Goal: Task Accomplishment & Management: Manage account settings

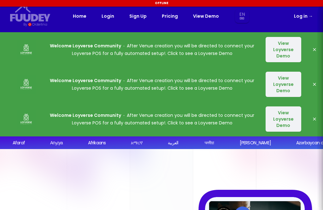
select select "en"
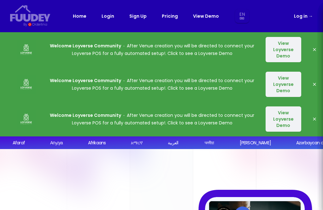
select select "en"
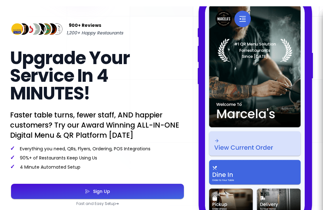
select select "en"
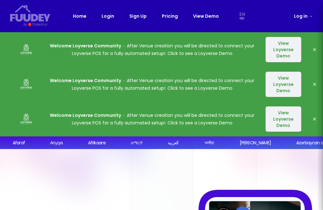
click at [304, 15] on link "Log in →" at bounding box center [303, 16] width 19 height 8
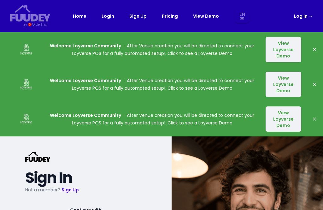
select select "en"
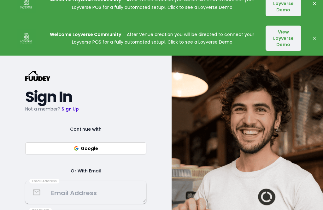
select select "en"
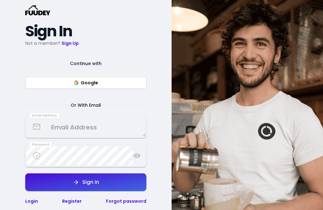
scroll to position [146, 0]
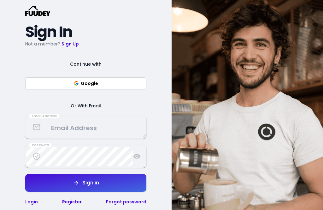
select select "en"
click at [123, 83] on button "Google" at bounding box center [85, 83] width 121 height 12
select select "en"
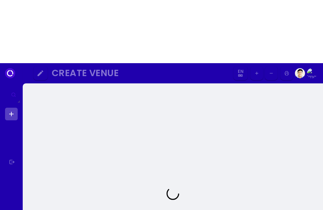
select select "en"
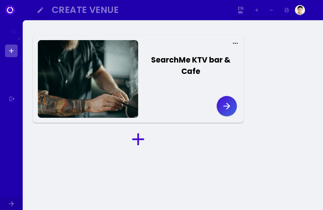
click at [222, 106] on icon "button" at bounding box center [227, 106] width 10 height 10
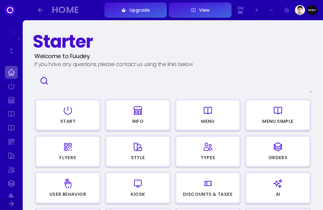
click at [275, 110] on icon "button" at bounding box center [278, 111] width 10 height 32
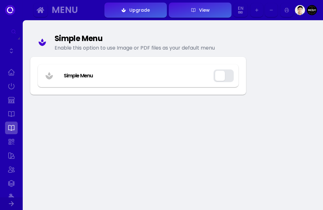
click at [221, 77] on button "button" at bounding box center [223, 75] width 20 height 13
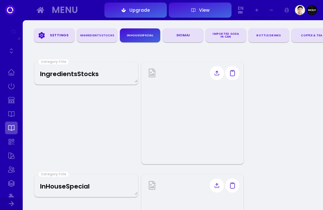
click at [183, 34] on div "Siomai" at bounding box center [182, 35] width 35 height 9
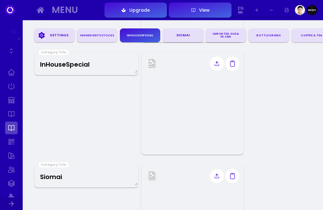
scroll to position [218, 0]
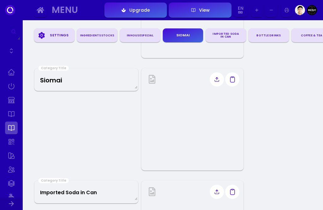
click at [98, 78] on Title "Siomai" at bounding box center [86, 79] width 102 height 19
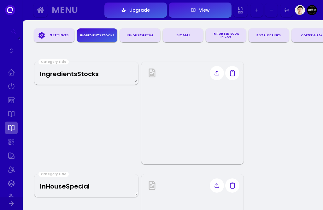
scroll to position [4, 0]
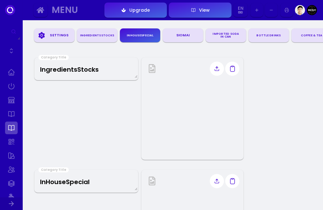
click at [79, 175] on Title "InHouseSpecial" at bounding box center [86, 181] width 102 height 19
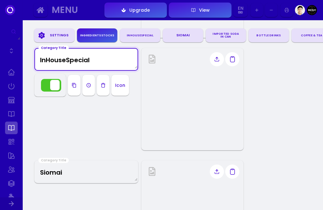
scroll to position [0, 0]
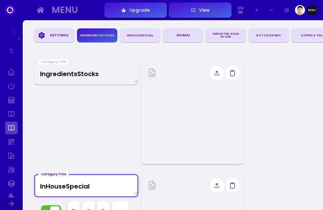
click at [203, 9] on div "View" at bounding box center [203, 10] width 14 height 4
